Goal: Information Seeking & Learning: Learn about a topic

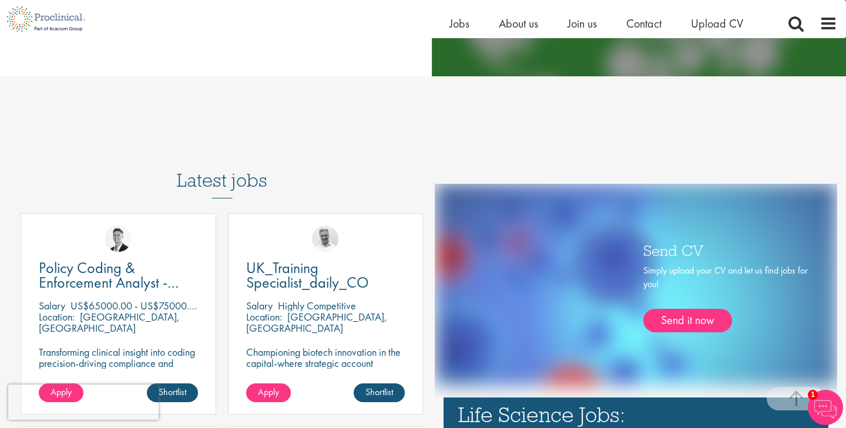
scroll to position [536, 0]
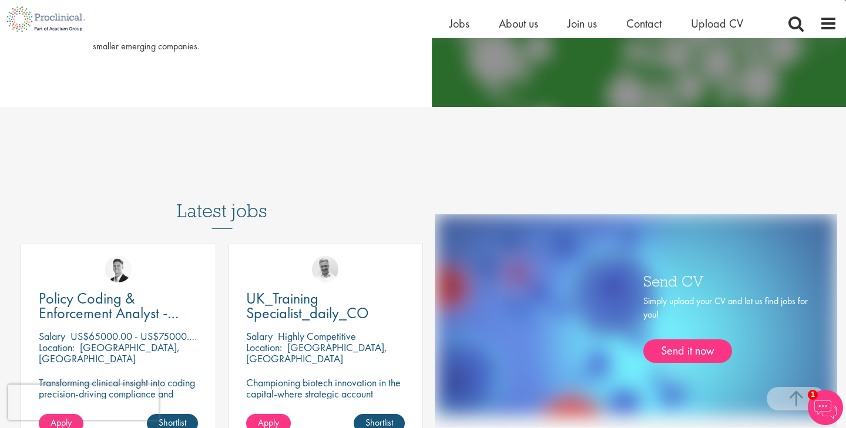
click at [216, 207] on h3 "Latest jobs" at bounding box center [222, 201] width 91 height 58
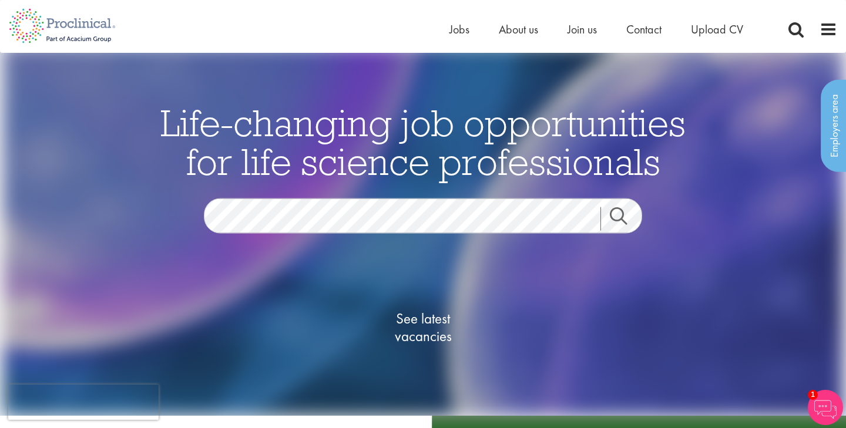
scroll to position [0, 0]
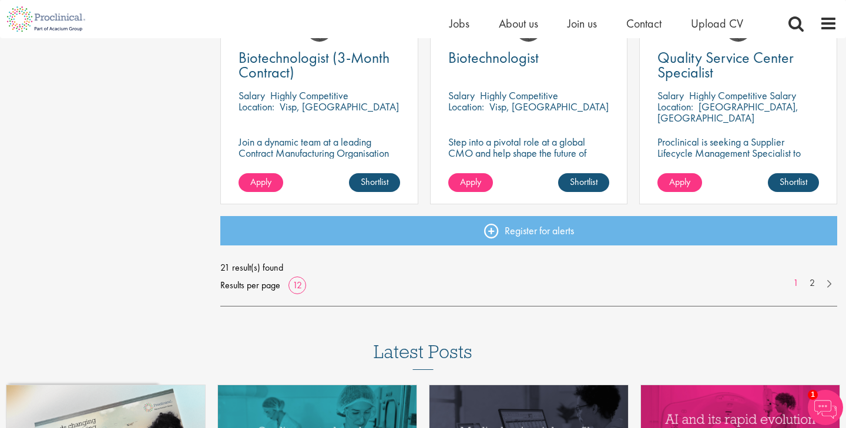
scroll to position [902, 0]
click at [811, 282] on link "2" at bounding box center [812, 284] width 17 height 14
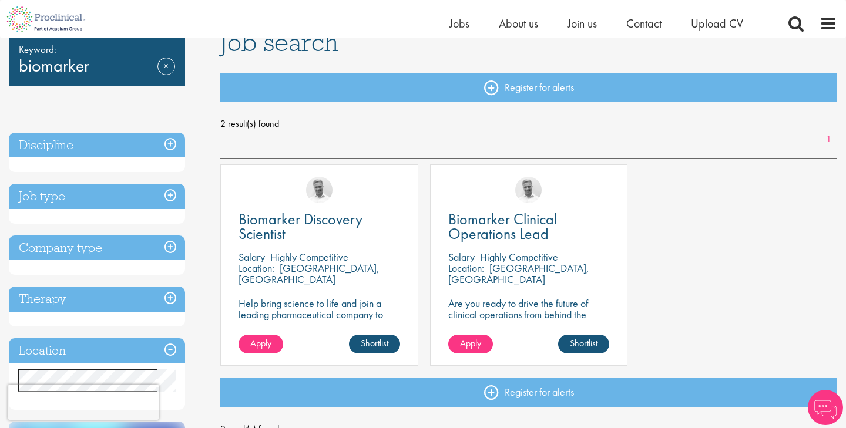
scroll to position [102, 0]
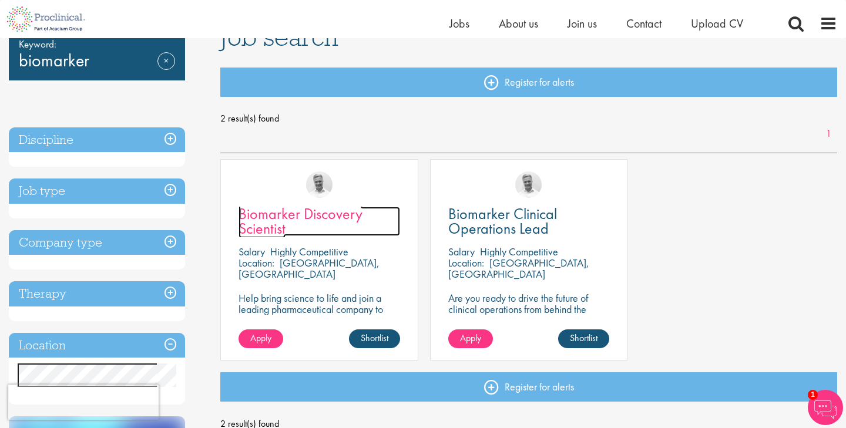
click at [267, 216] on span "Biomarker Discovery Scientist" at bounding box center [301, 221] width 124 height 35
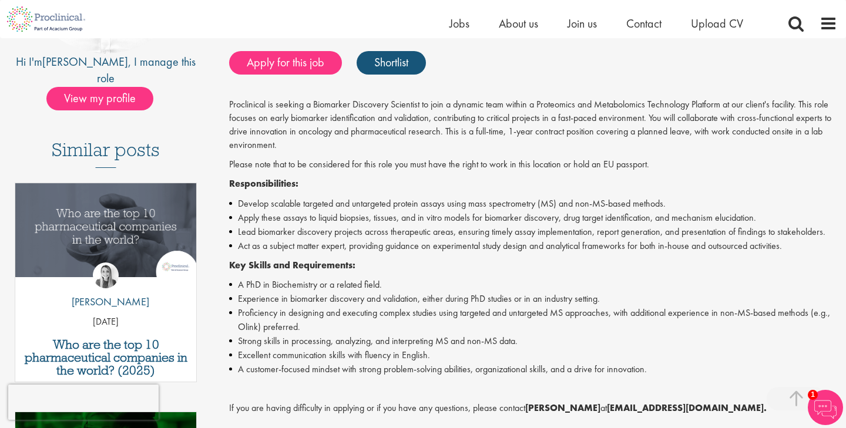
scroll to position [427, 0]
